Goal: Check status: Check status

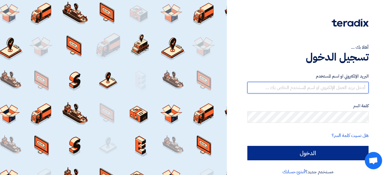
type input "[EMAIL_ADDRESS][DOMAIN_NAME]"
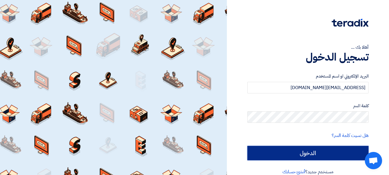
click at [293, 149] on input "الدخول" at bounding box center [307, 153] width 121 height 14
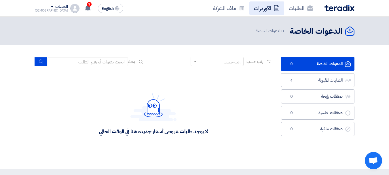
click at [260, 9] on link "الأوردرات" at bounding box center [266, 8] width 35 height 14
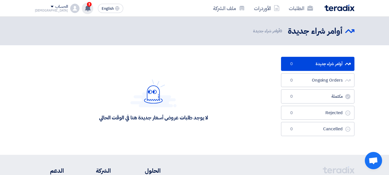
click at [82, 7] on div "3 قام بتعديل علي طلبه 8100015578 PAINT 4087 - شاهد التعديلات 48 minutes ago قام…" at bounding box center [88, 9] width 12 height 12
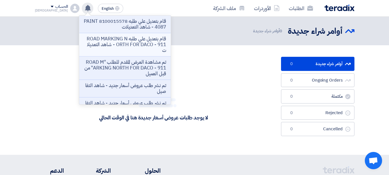
click at [127, 49] on p "قام بتعديل علي طلبه ROAD MARKING NORTH FOR DACO - 911 - شاهد التعديلات" at bounding box center [125, 44] width 82 height 17
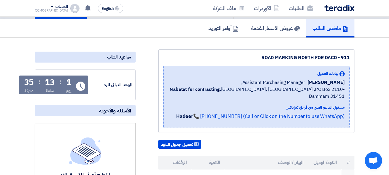
scroll to position [43, 0]
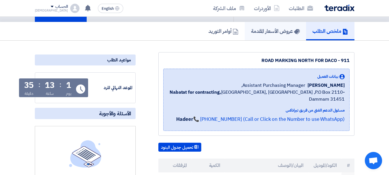
click at [275, 30] on h5 "عروض الأسعار المقدمة" at bounding box center [275, 31] width 49 height 7
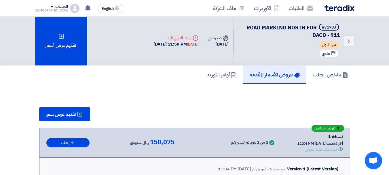
scroll to position [1, 0]
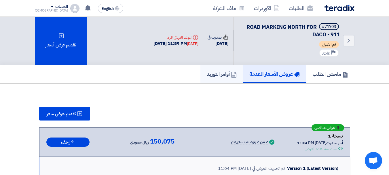
click at [212, 72] on h5 "أوامر التوريد" at bounding box center [222, 74] width 30 height 7
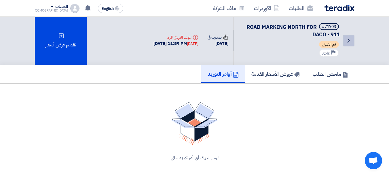
click at [349, 41] on icon "Back" at bounding box center [348, 40] width 7 height 7
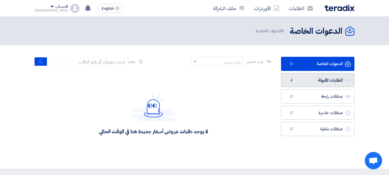
click at [311, 80] on link "الطلبات المقبولة الطلبات المقبولة 4" at bounding box center [317, 80] width 73 height 14
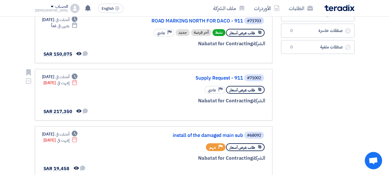
scroll to position [116, 0]
click at [216, 78] on link "Supply Request - 911" at bounding box center [185, 78] width 115 height 5
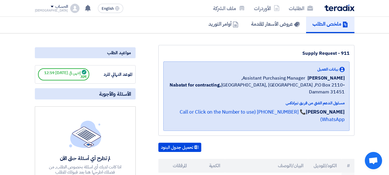
scroll to position [42, 0]
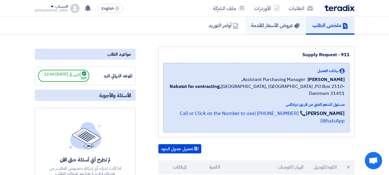
click at [270, 28] on h5 "عروض الأسعار المقدمة" at bounding box center [275, 25] width 49 height 7
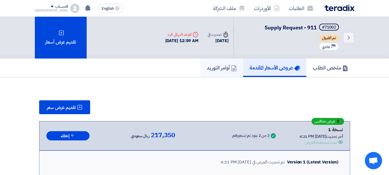
click at [218, 66] on h5 "أوامر التوريد" at bounding box center [222, 67] width 30 height 7
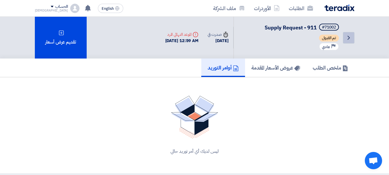
click at [346, 35] on icon "Back" at bounding box center [348, 37] width 7 height 7
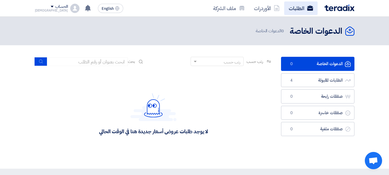
click at [288, 9] on link "الطلبات" at bounding box center [300, 8] width 33 height 14
